Goal: Information Seeking & Learning: Learn about a topic

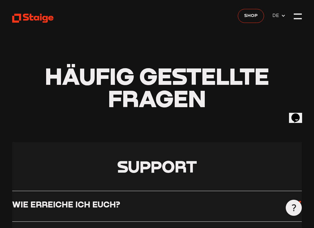
click at [275, 17] on span "DE" at bounding box center [276, 15] width 9 height 7
click at [275, 21] on span "EN" at bounding box center [276, 24] width 9 height 7
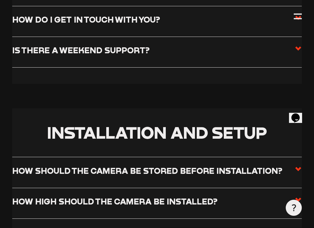
scroll to position [191, 0]
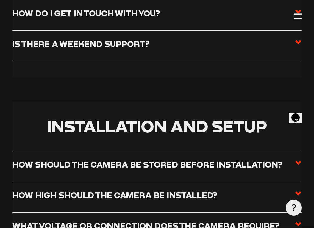
click at [296, 43] on icon at bounding box center [297, 42] width 7 height 7
click at [0, 0] on input "Is there a weekend support?" at bounding box center [0, 0] width 0 height 0
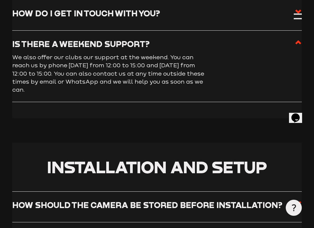
click at [296, 43] on use at bounding box center [298, 42] width 6 height 4
click at [0, 0] on input "Is there a weekend support?" at bounding box center [0, 0] width 0 height 0
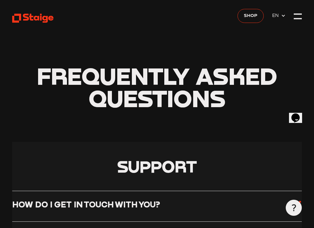
scroll to position [0, 0]
click at [297, 18] on div at bounding box center [298, 16] width 8 height 8
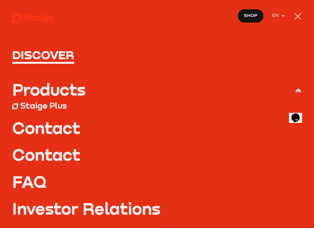
click at [40, 16] on icon at bounding box center [32, 18] width 41 height 10
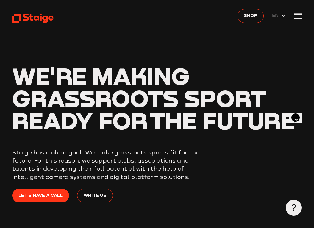
click at [297, 11] on header "We're making grassroots sport ready for the future Staige has a clear goal: We …" at bounding box center [156, 121] width 289 height 243
click at [298, 15] on div at bounding box center [298, 16] width 8 height 8
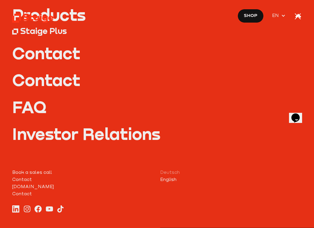
scroll to position [75, 0]
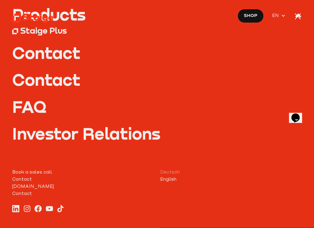
click at [24, 185] on link "Staige.tv" at bounding box center [83, 186] width 142 height 7
